Goal: Transaction & Acquisition: Purchase product/service

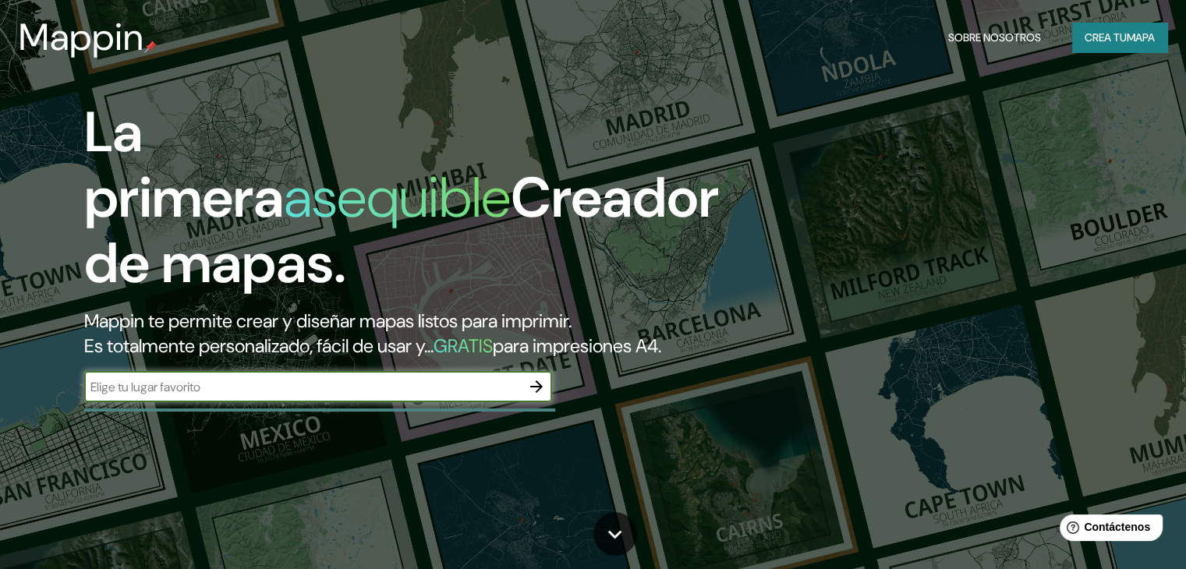
click at [213, 396] on input "text" at bounding box center [302, 387] width 437 height 18
type input "p"
type input "piura"
click at [533, 393] on icon "button" at bounding box center [536, 387] width 12 height 12
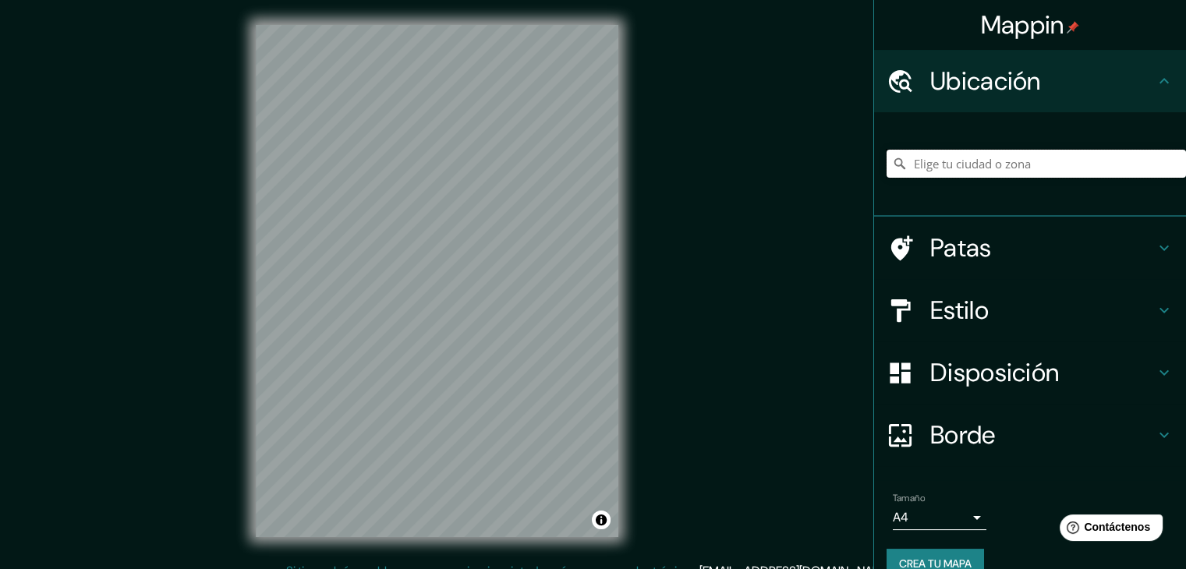
click at [968, 163] on input "Elige tu ciudad o zona" at bounding box center [1036, 164] width 299 height 28
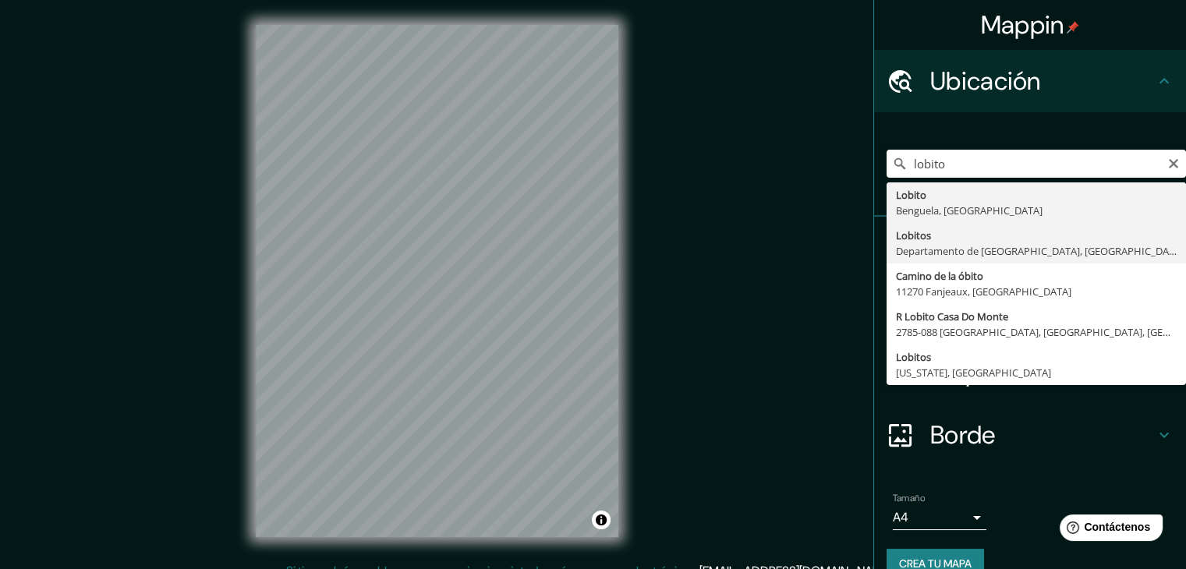
type input "Lobitos, [GEOGRAPHIC_DATA], [GEOGRAPHIC_DATA]"
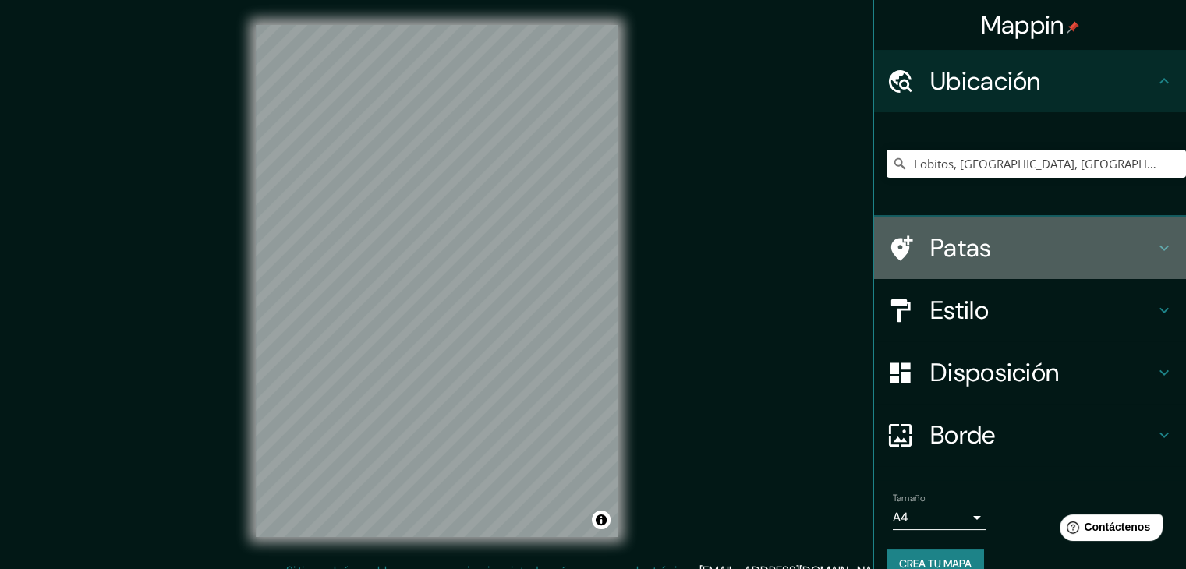
click at [1155, 242] on icon at bounding box center [1164, 248] width 19 height 19
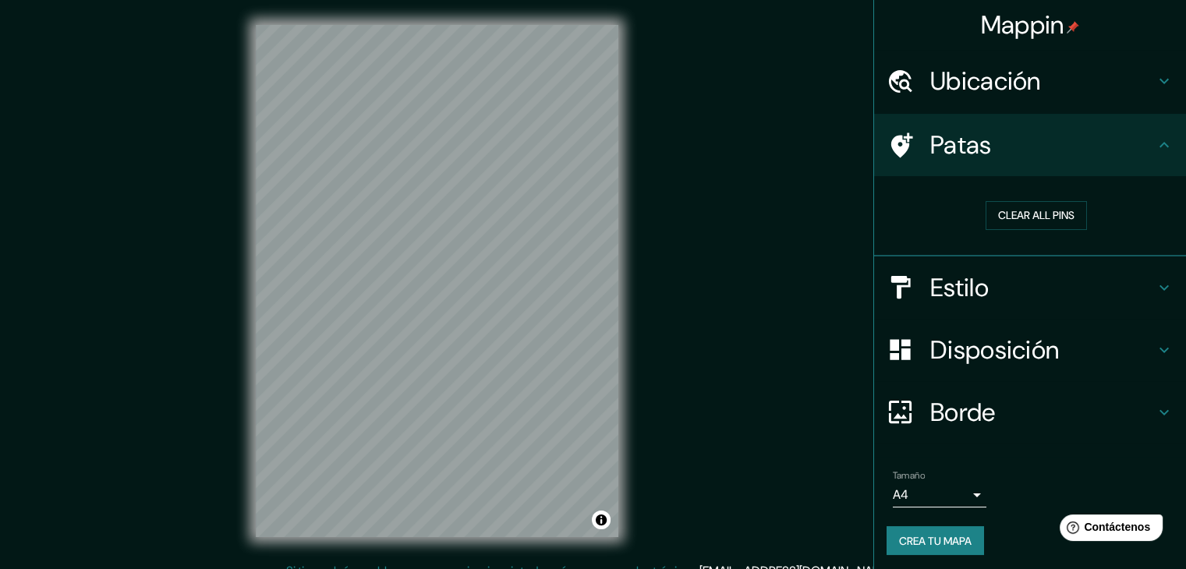
click at [1155, 286] on icon at bounding box center [1164, 287] width 19 height 19
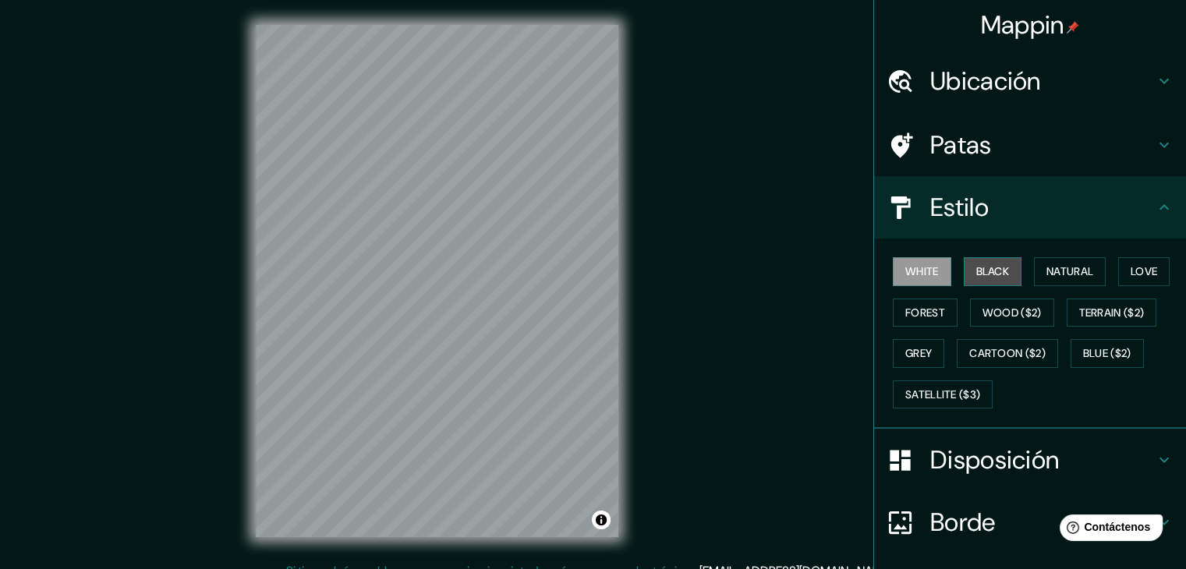
click at [989, 276] on button "Black" at bounding box center [993, 271] width 58 height 29
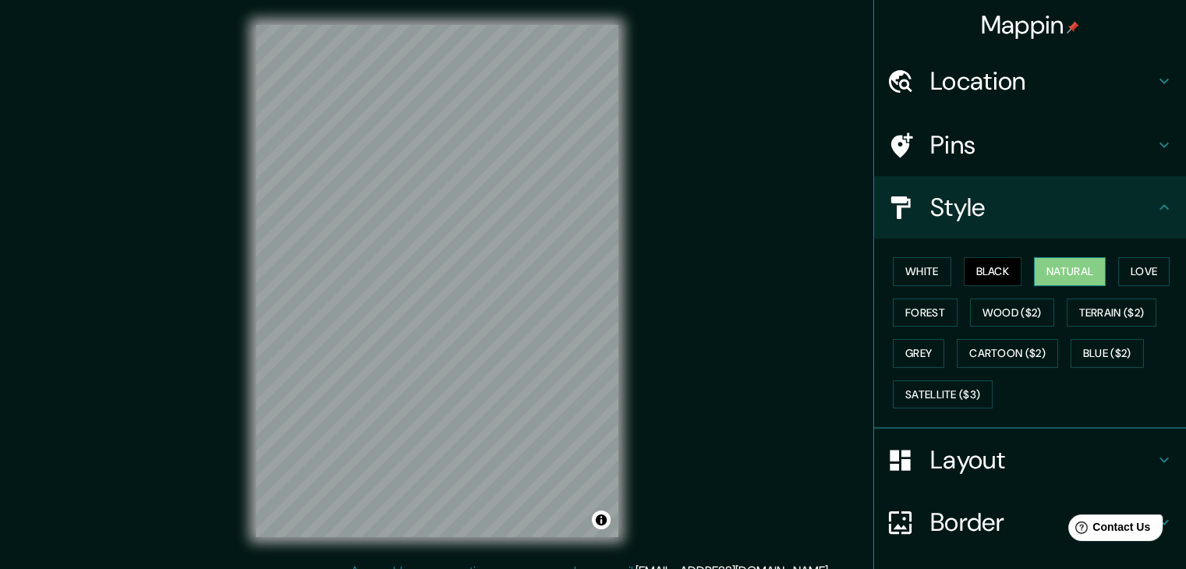
click at [1060, 271] on button "Natural" at bounding box center [1070, 271] width 72 height 29
click at [1138, 278] on button "Love" at bounding box center [1143, 271] width 51 height 29
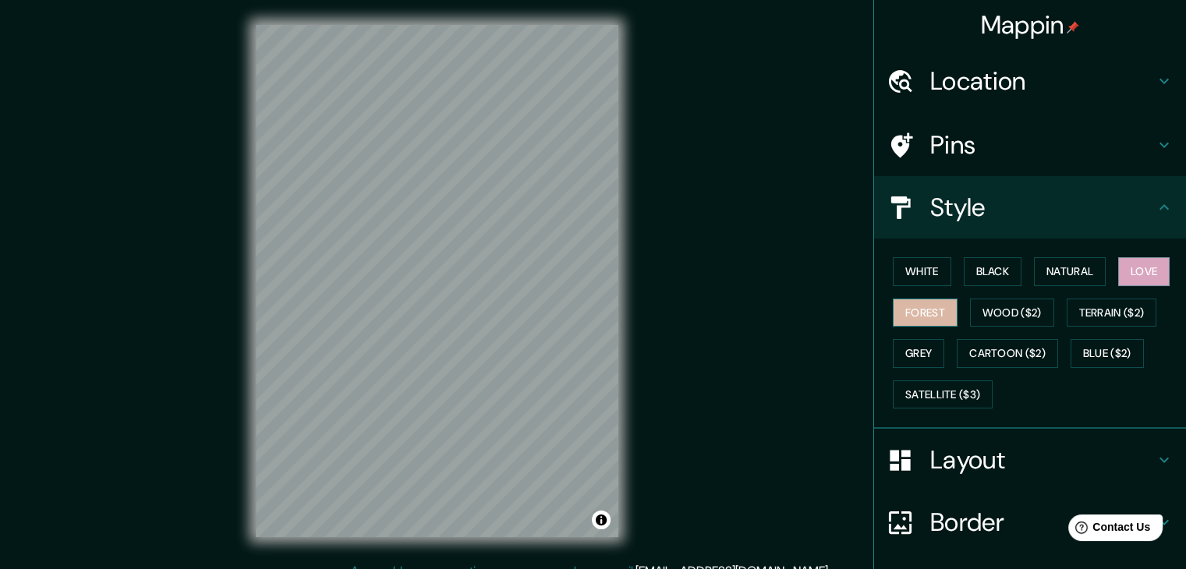
click at [893, 301] on button "Forest" at bounding box center [925, 313] width 65 height 29
click at [990, 310] on button "Wood ($2)" at bounding box center [1012, 313] width 84 height 29
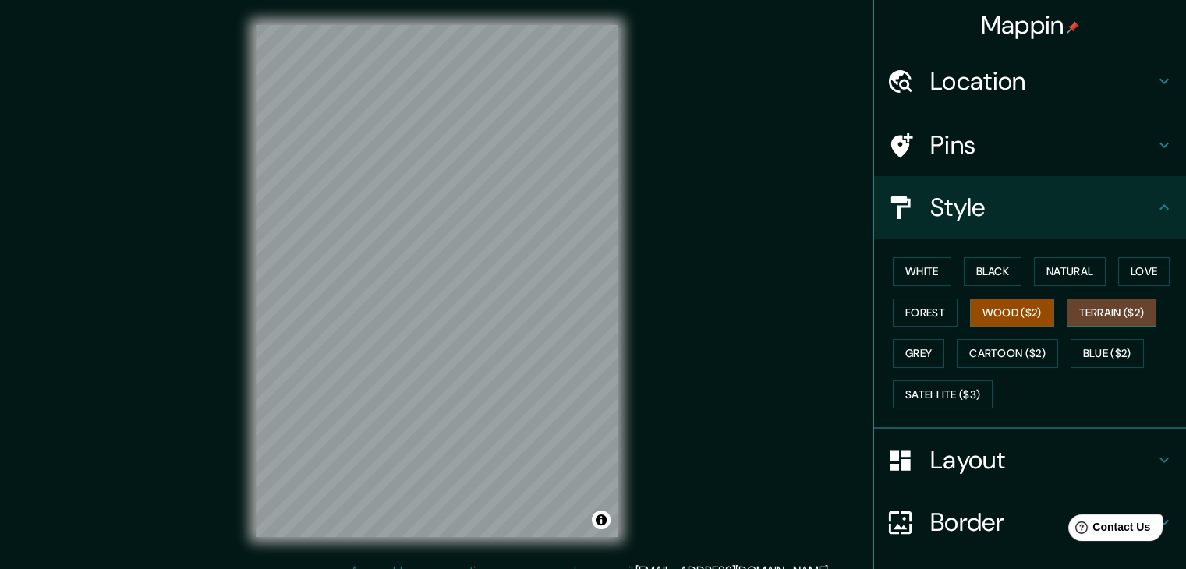
drag, startPoint x: 1123, startPoint y: 313, endPoint x: 1082, endPoint y: 319, distance: 41.0
click at [1123, 313] on button "Terrain ($2)" at bounding box center [1112, 313] width 90 height 29
click at [904, 345] on button "Grey" at bounding box center [918, 353] width 51 height 29
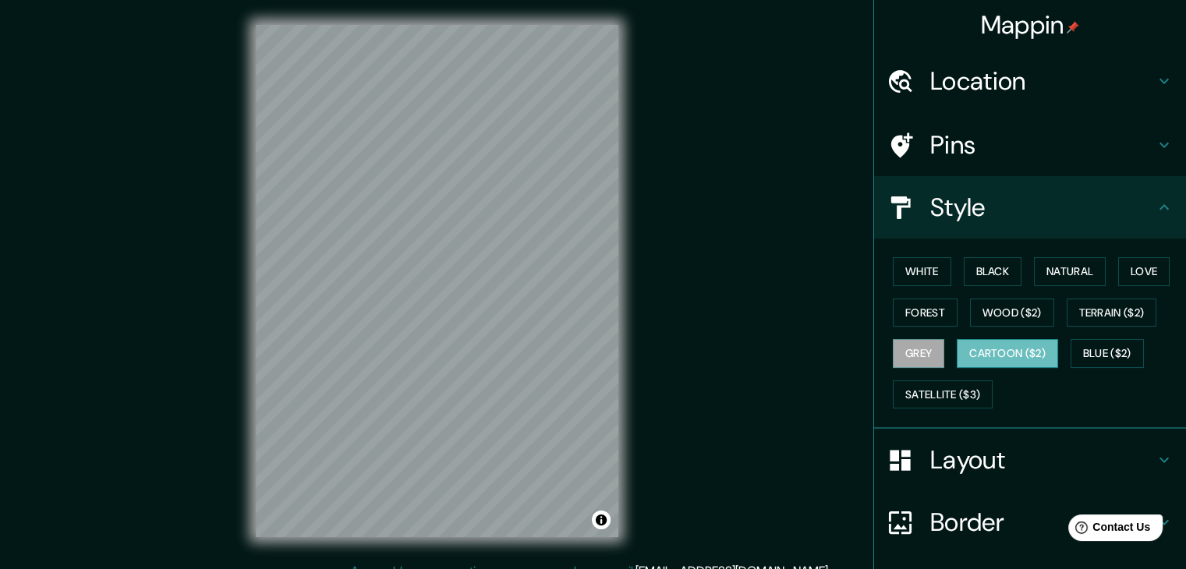
click at [971, 350] on button "Cartoon ($2)" at bounding box center [1007, 353] width 101 height 29
click at [986, 275] on button "Black" at bounding box center [993, 271] width 58 height 29
click at [985, 273] on button "Black" at bounding box center [993, 271] width 58 height 29
click at [992, 269] on button "Black" at bounding box center [993, 271] width 58 height 29
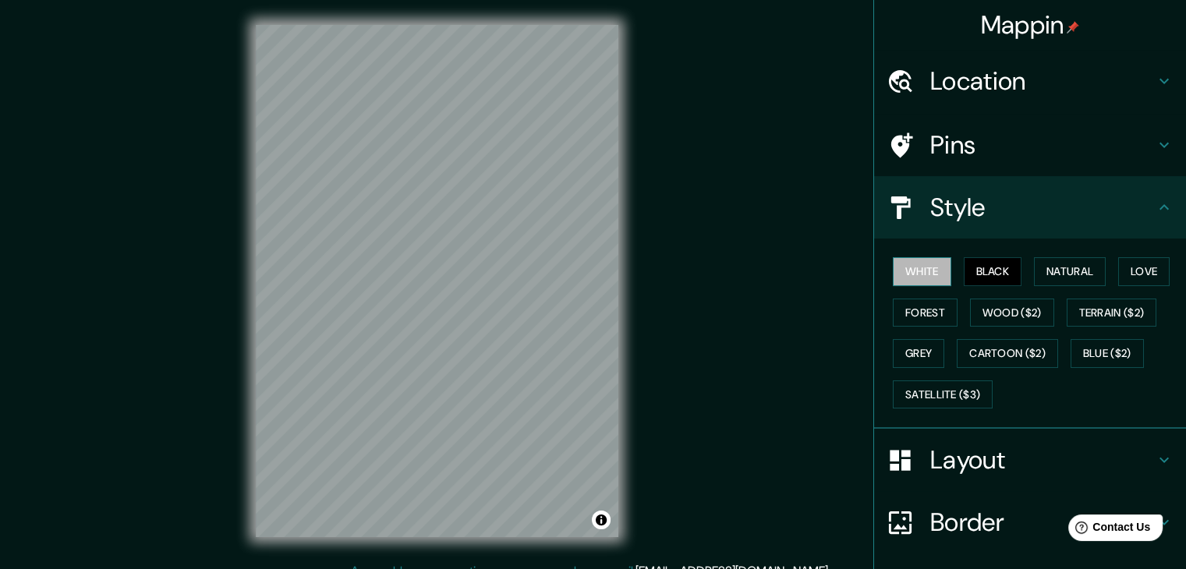
click at [895, 267] on button "White" at bounding box center [922, 271] width 58 height 29
click at [993, 269] on button "Black" at bounding box center [993, 271] width 58 height 29
click at [991, 267] on button "Black" at bounding box center [993, 271] width 58 height 29
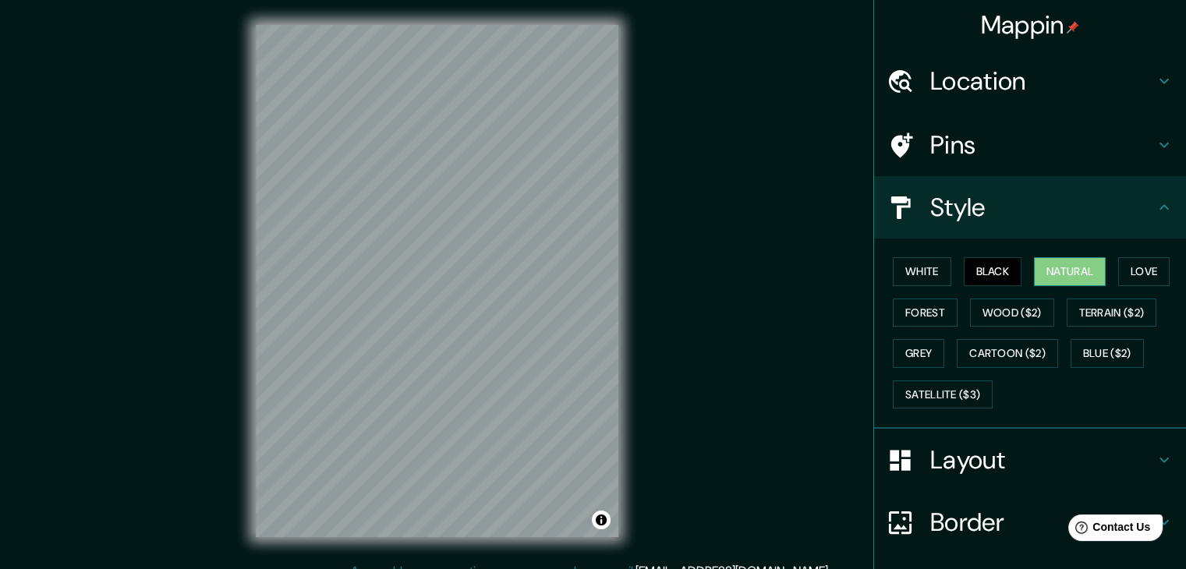
click at [1068, 266] on button "Natural" at bounding box center [1070, 271] width 72 height 29
drag, startPoint x: 997, startPoint y: 269, endPoint x: 989, endPoint y: 267, distance: 8.1
click at [996, 267] on button "Black" at bounding box center [993, 271] width 58 height 29
click at [982, 267] on button "Black" at bounding box center [993, 271] width 58 height 29
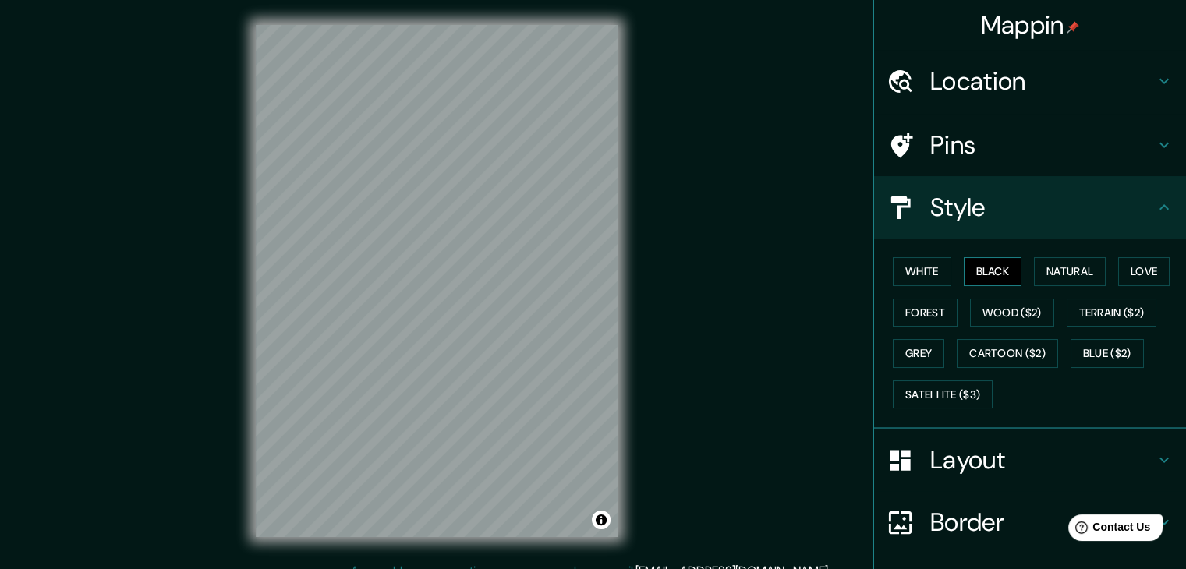
click at [982, 267] on button "Black" at bounding box center [993, 271] width 58 height 29
click at [985, 267] on button "Black" at bounding box center [993, 271] width 58 height 29
click at [986, 267] on button "Black" at bounding box center [993, 271] width 58 height 29
click at [1104, 316] on button "Terrain ($2)" at bounding box center [1112, 313] width 90 height 29
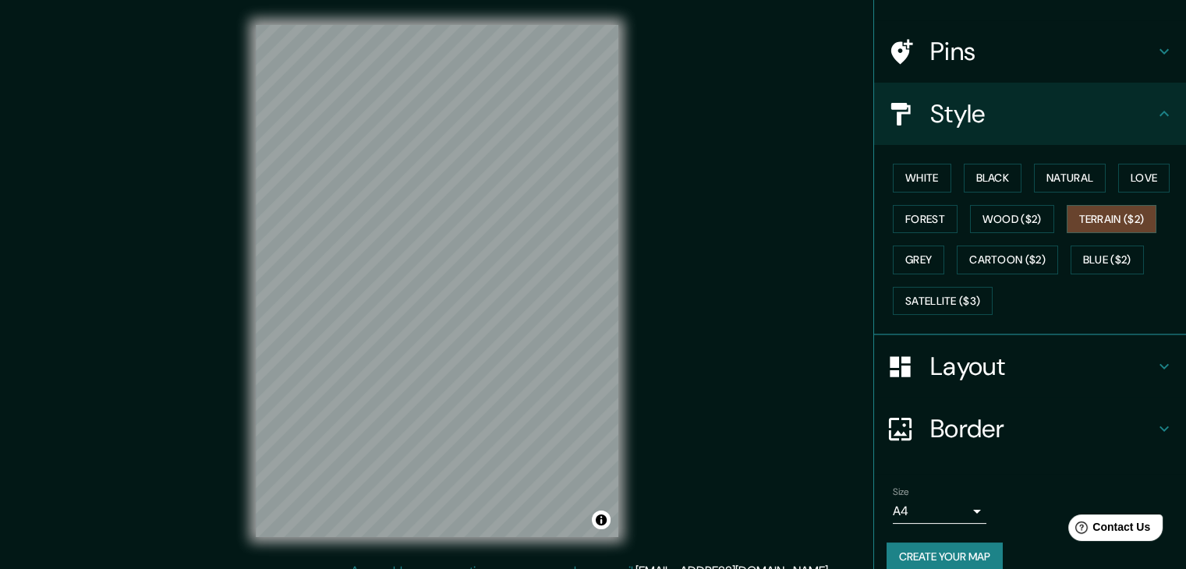
scroll to position [112, 0]
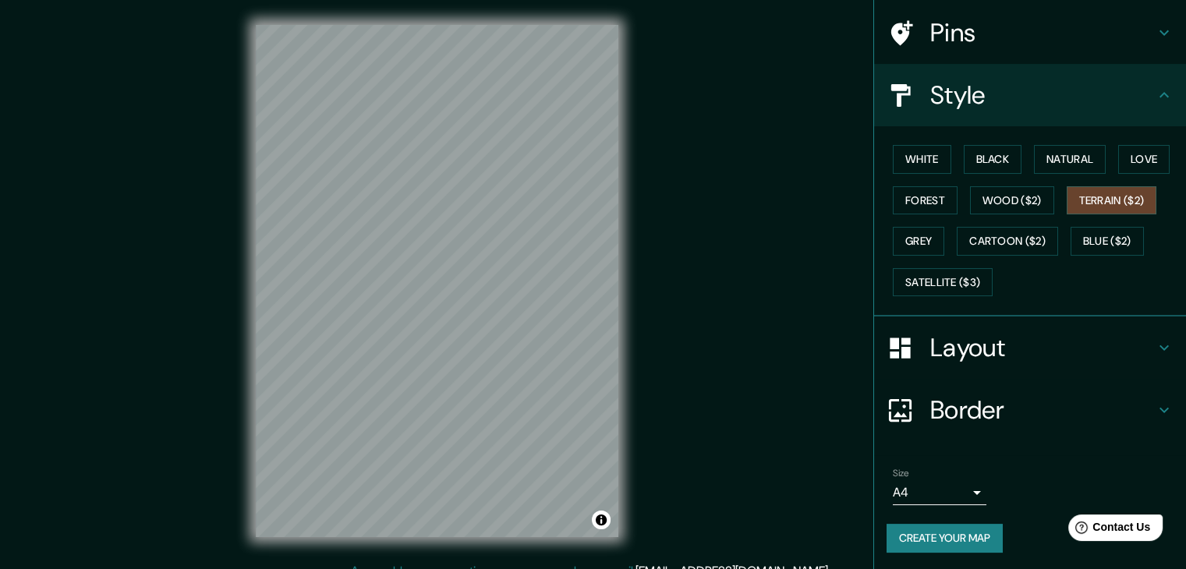
click at [1155, 342] on icon at bounding box center [1164, 347] width 19 height 19
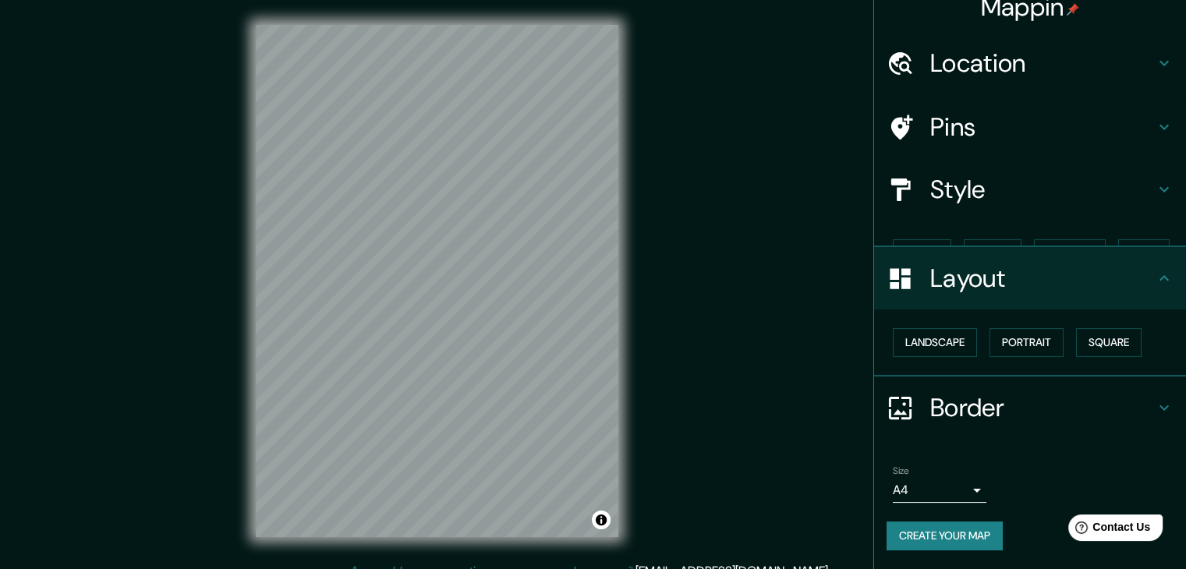
scroll to position [0, 0]
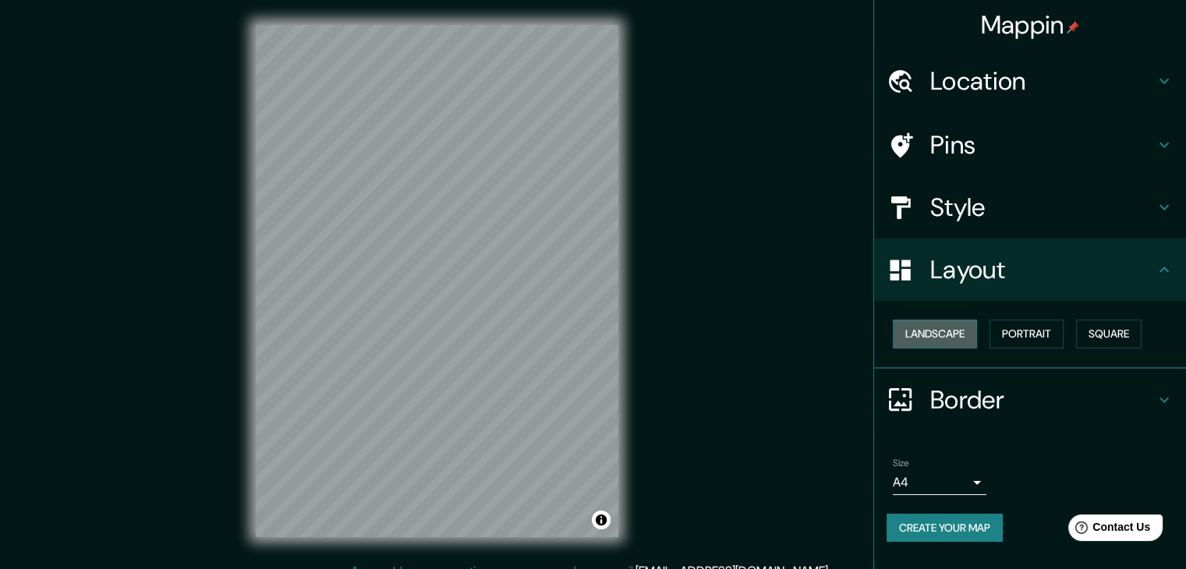
click at [917, 331] on button "Landscape" at bounding box center [935, 334] width 84 height 29
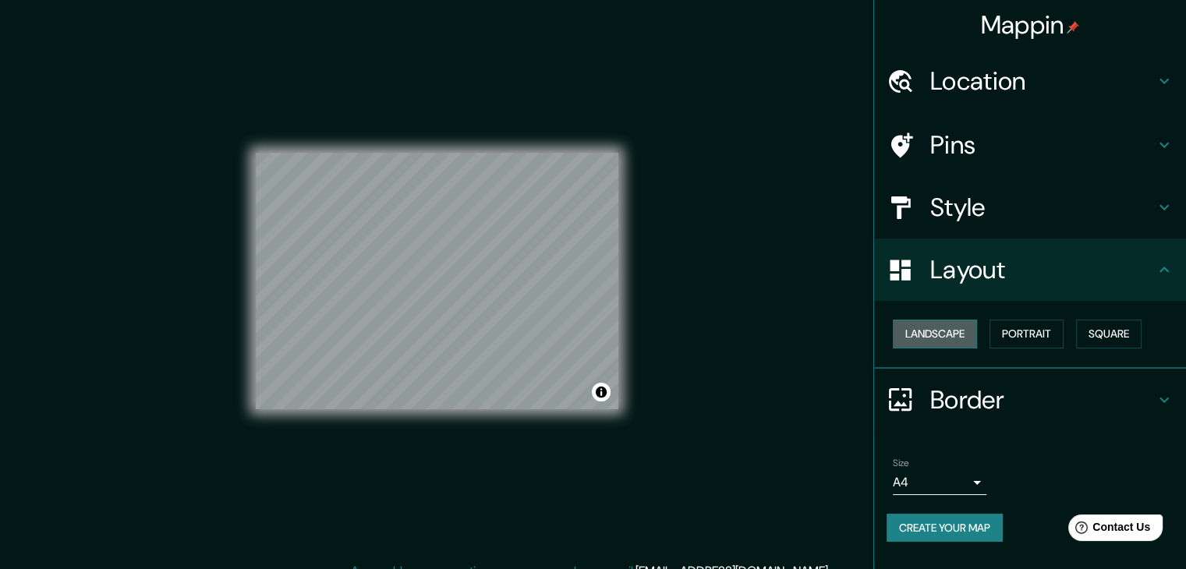
click at [917, 331] on button "Landscape" at bounding box center [935, 334] width 84 height 29
click at [1004, 338] on button "Portrait" at bounding box center [1027, 334] width 74 height 29
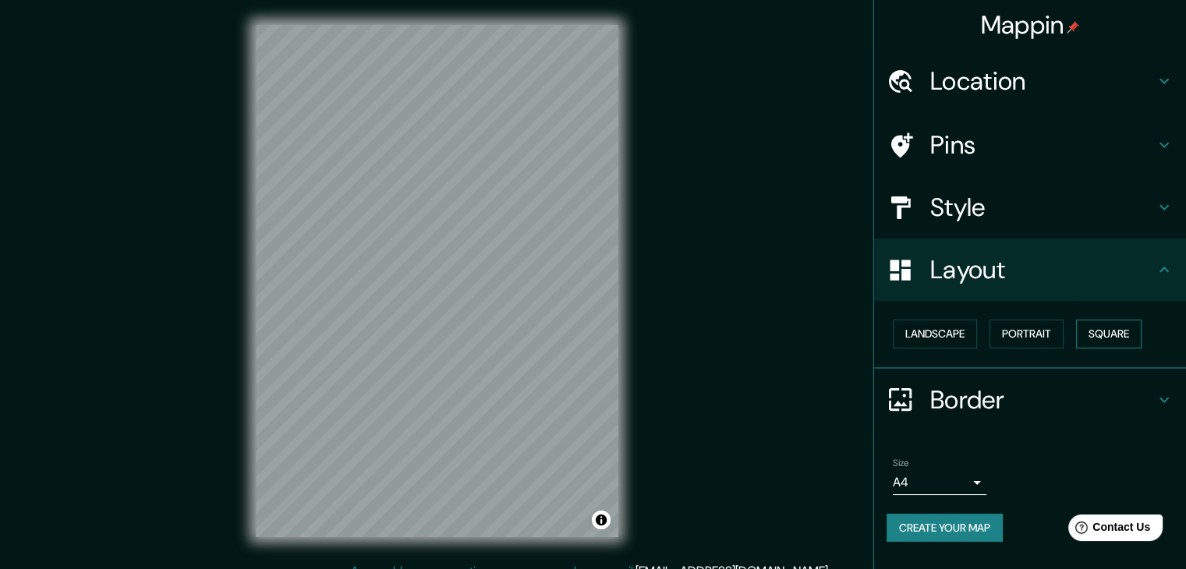
click at [1123, 332] on button "Square" at bounding box center [1108, 334] width 65 height 29
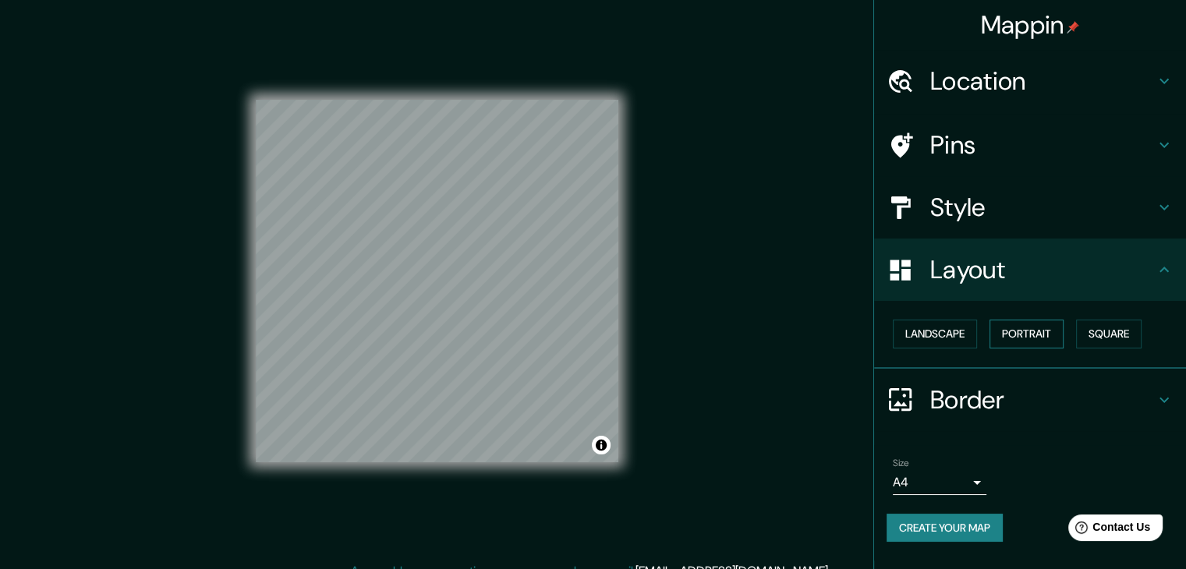
click at [1030, 335] on button "Portrait" at bounding box center [1027, 334] width 74 height 29
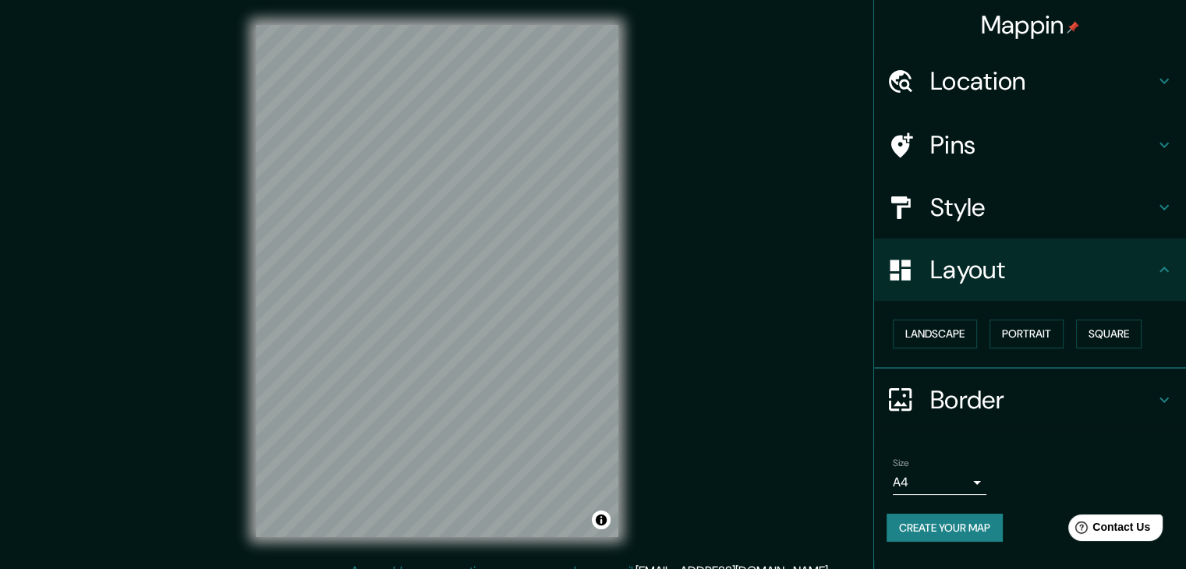
click at [1152, 393] on h4 "Border" at bounding box center [1042, 399] width 225 height 31
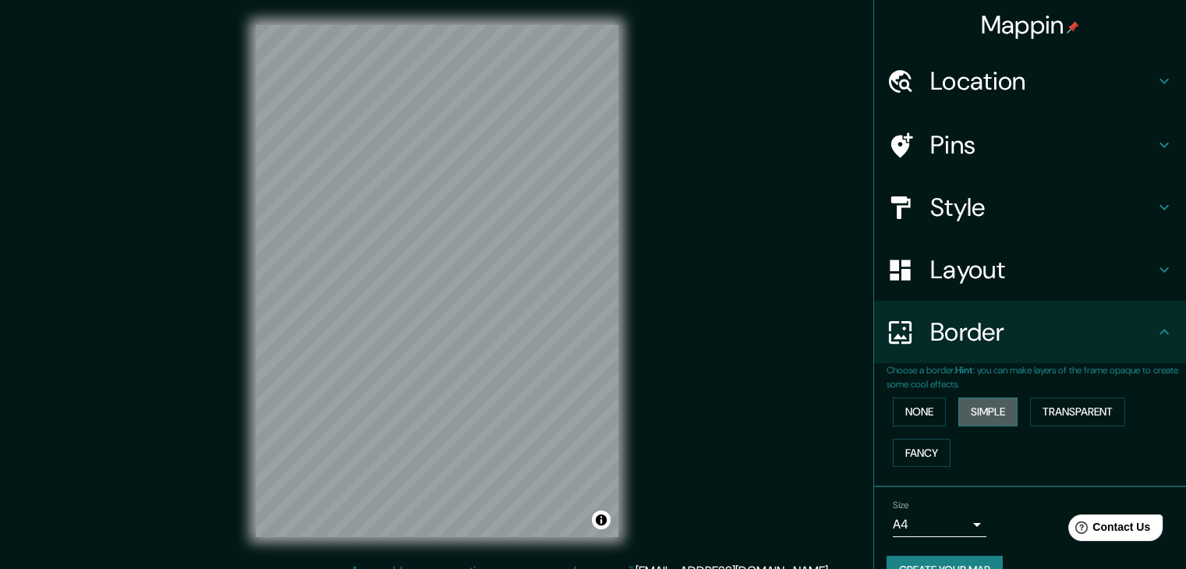
click at [995, 408] on button "Simple" at bounding box center [987, 412] width 59 height 29
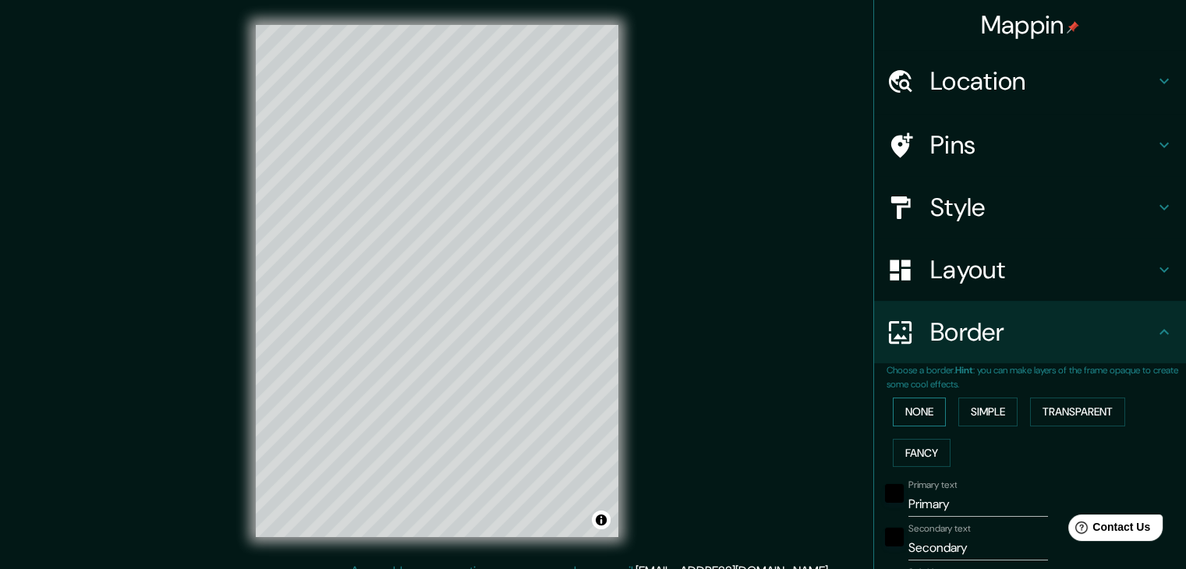
click at [912, 412] on button "None" at bounding box center [919, 412] width 53 height 29
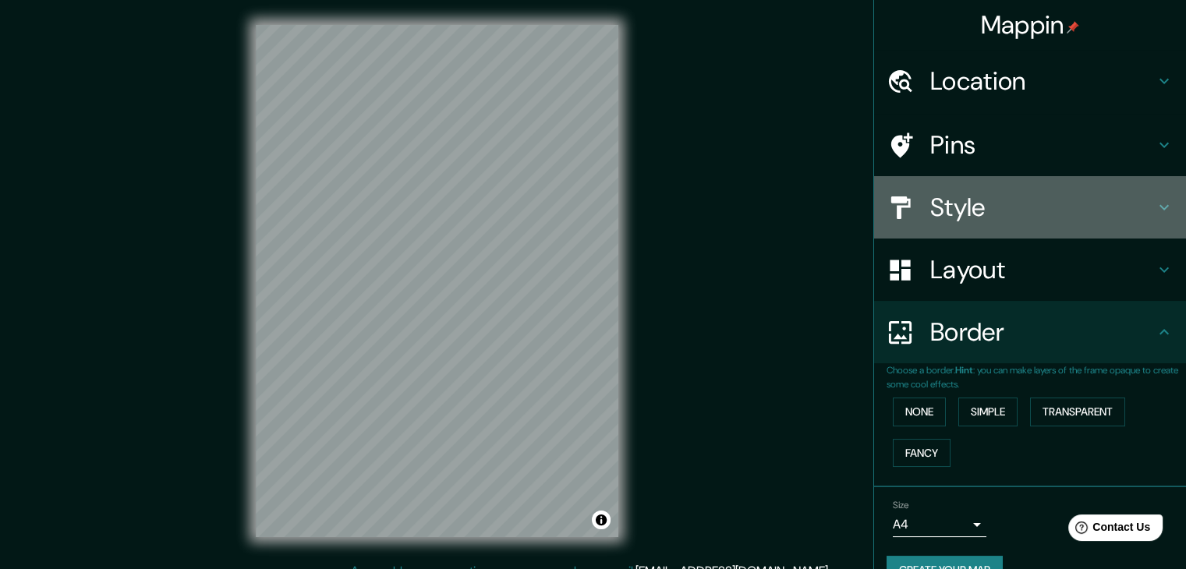
click at [1032, 200] on h4 "Style" at bounding box center [1042, 207] width 225 height 31
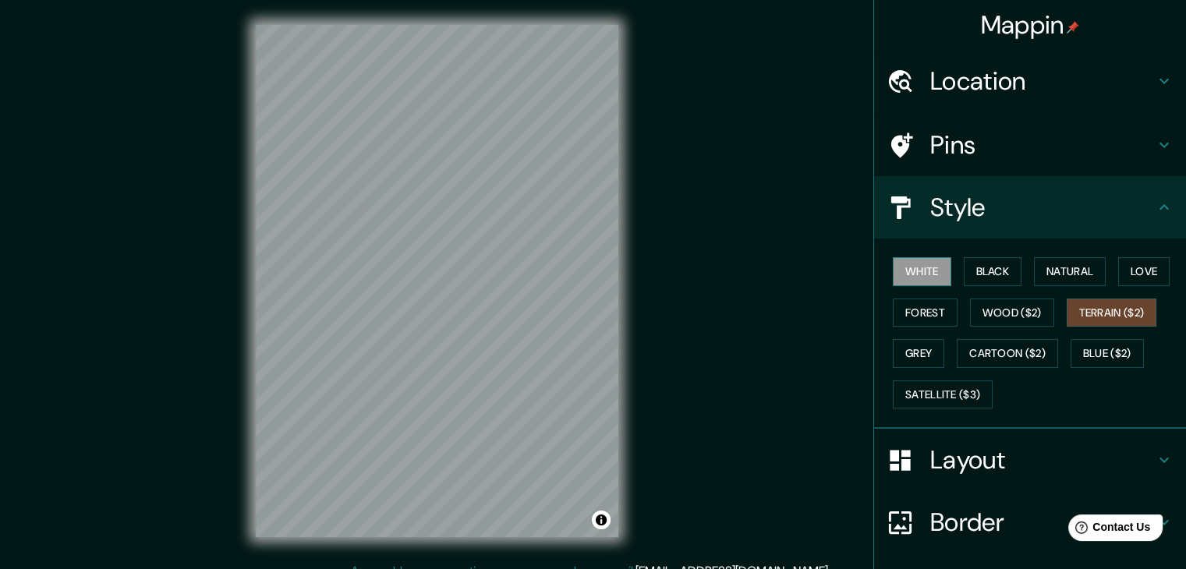
click at [917, 268] on button "White" at bounding box center [922, 271] width 58 height 29
click at [986, 266] on button "Black" at bounding box center [993, 271] width 58 height 29
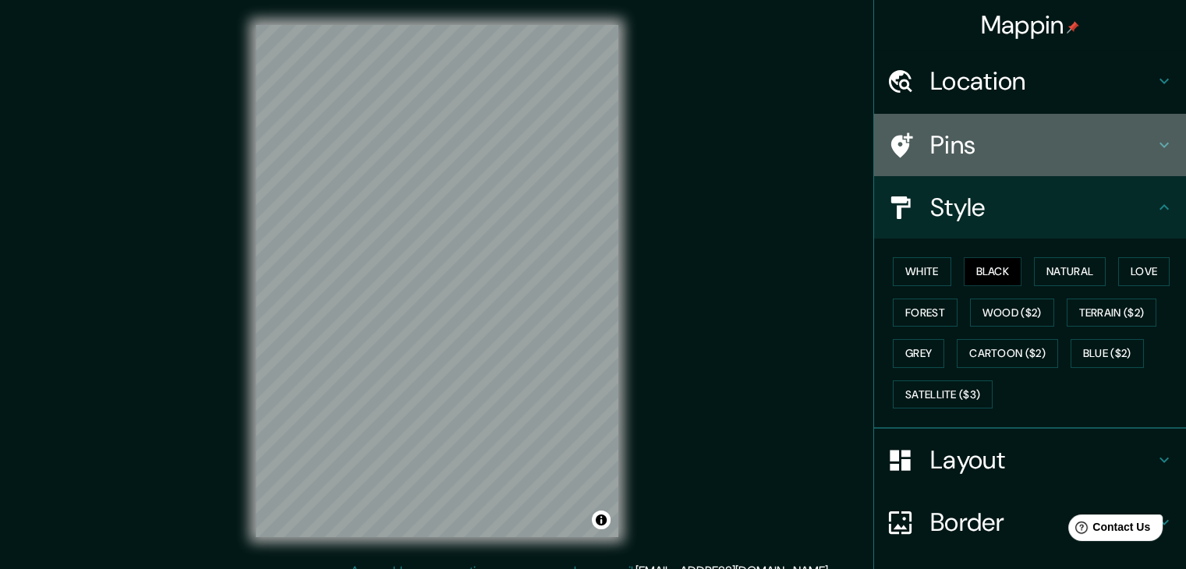
click at [943, 158] on h4 "Pins" at bounding box center [1042, 144] width 225 height 31
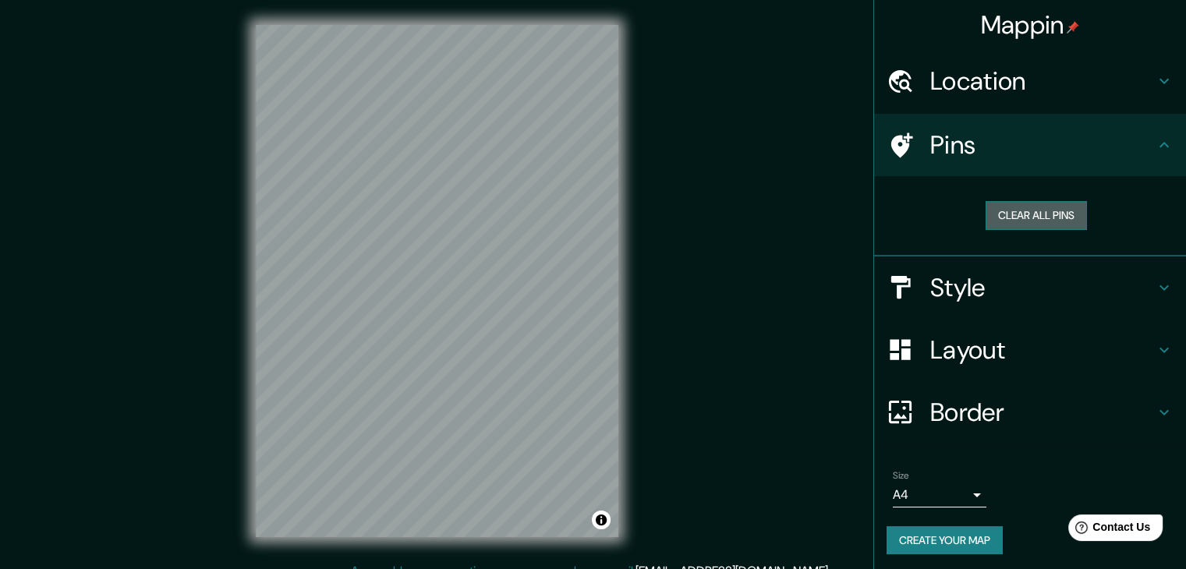
click at [1014, 213] on button "Clear all pins" at bounding box center [1036, 215] width 101 height 29
click at [1112, 73] on h4 "Location" at bounding box center [1042, 80] width 225 height 31
